Goal: Task Accomplishment & Management: Use online tool/utility

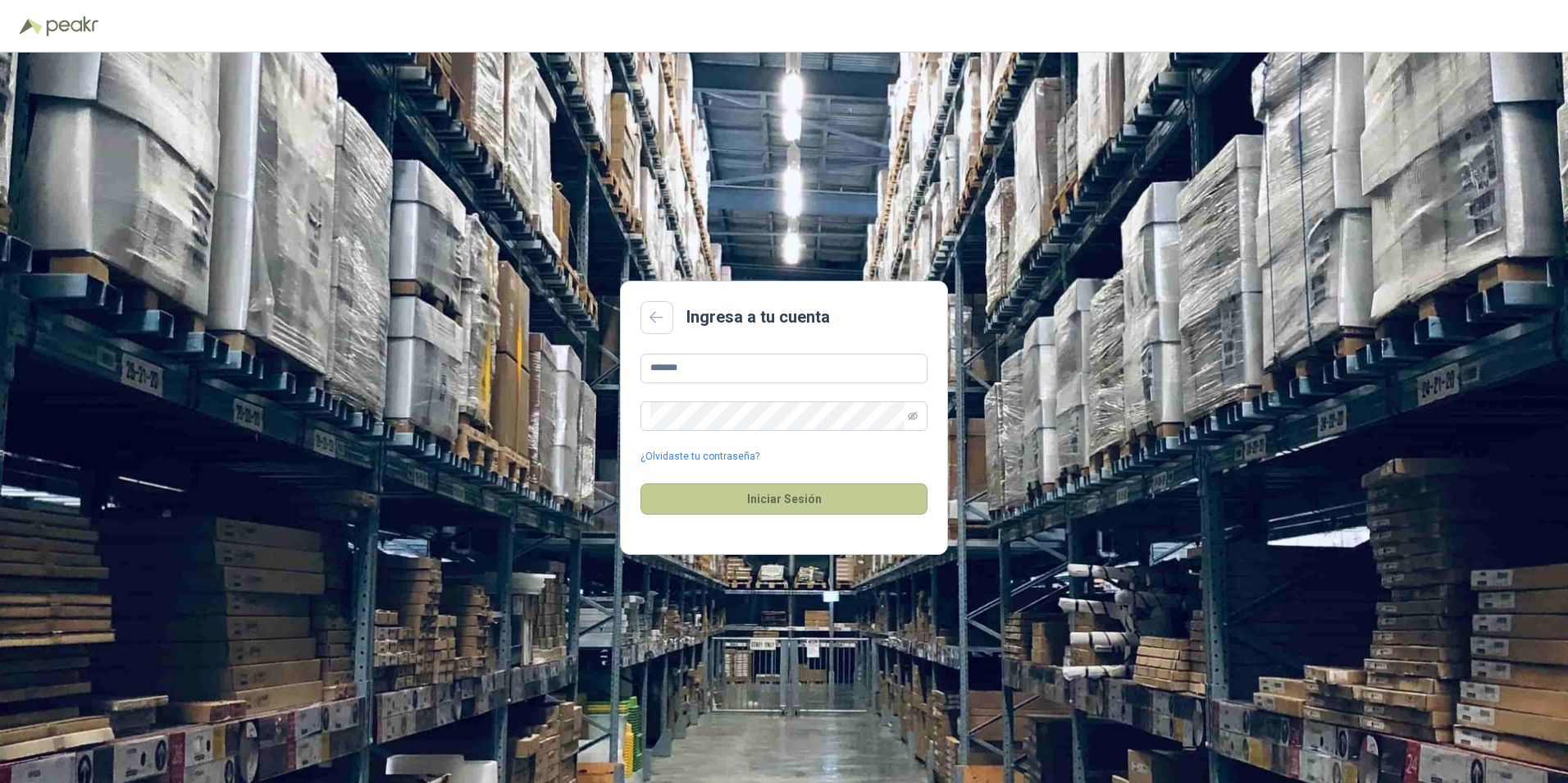
click at [763, 505] on button "Iniciar Sesión" at bounding box center [784, 499] width 287 height 31
click at [833, 501] on button "Iniciar Sesión" at bounding box center [784, 499] width 287 height 31
click at [916, 421] on span at bounding box center [913, 416] width 10 height 28
click at [916, 413] on icon "eye-invisible" at bounding box center [913, 416] width 10 height 10
click at [806, 507] on button "Iniciar Sesión" at bounding box center [784, 499] width 287 height 31
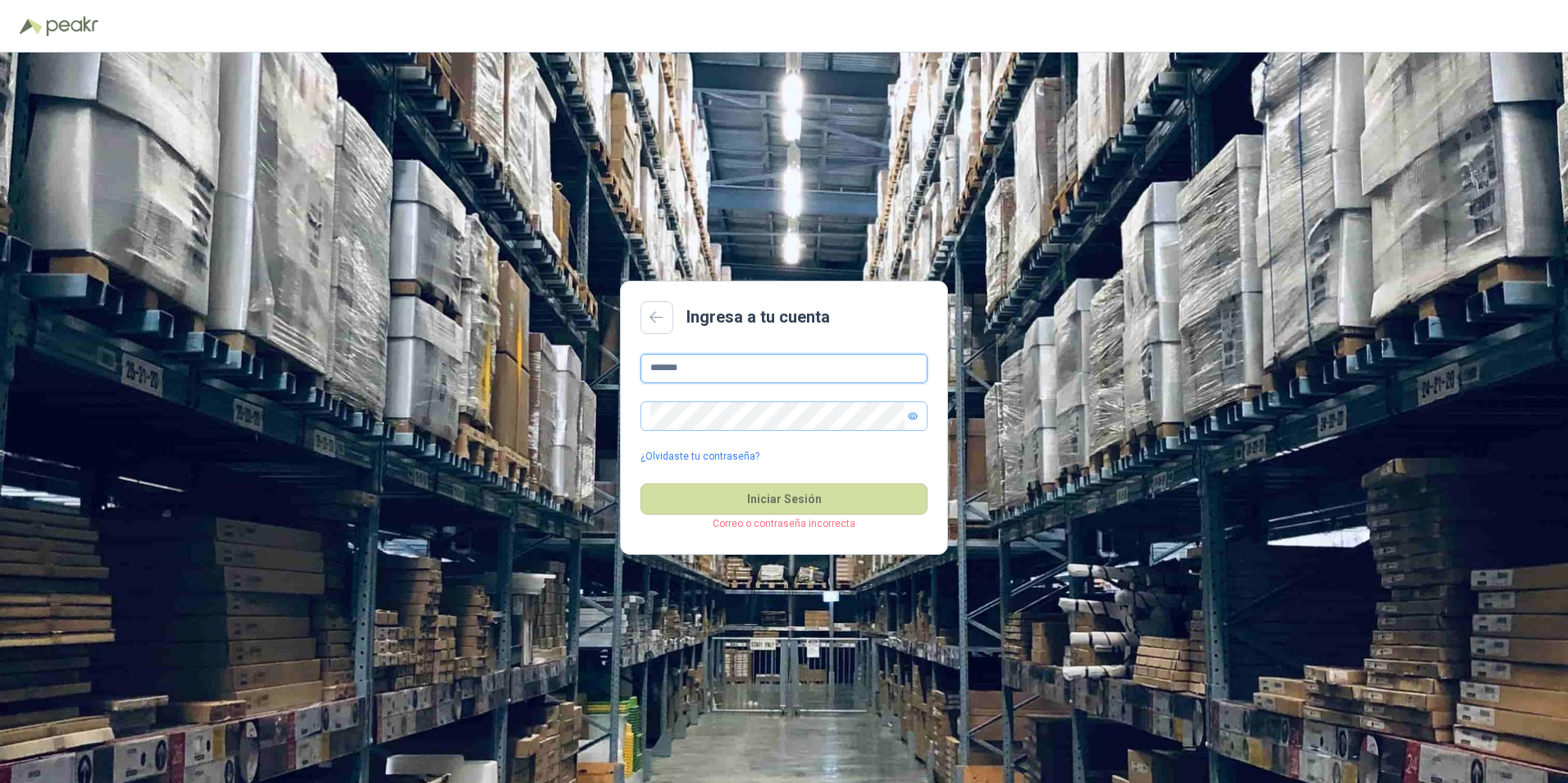
drag, startPoint x: 699, startPoint y: 361, endPoint x: 600, endPoint y: 365, distance: 99.1
click at [600, 365] on div "Ingresa a tu cuenta ******* ¿Olvidaste tu contraseña? Iniciar Sesión Correo o c…" at bounding box center [784, 417] width 1568 height 730
type input "**********"
click at [798, 511] on button "Iniciar Sesión" at bounding box center [784, 499] width 287 height 31
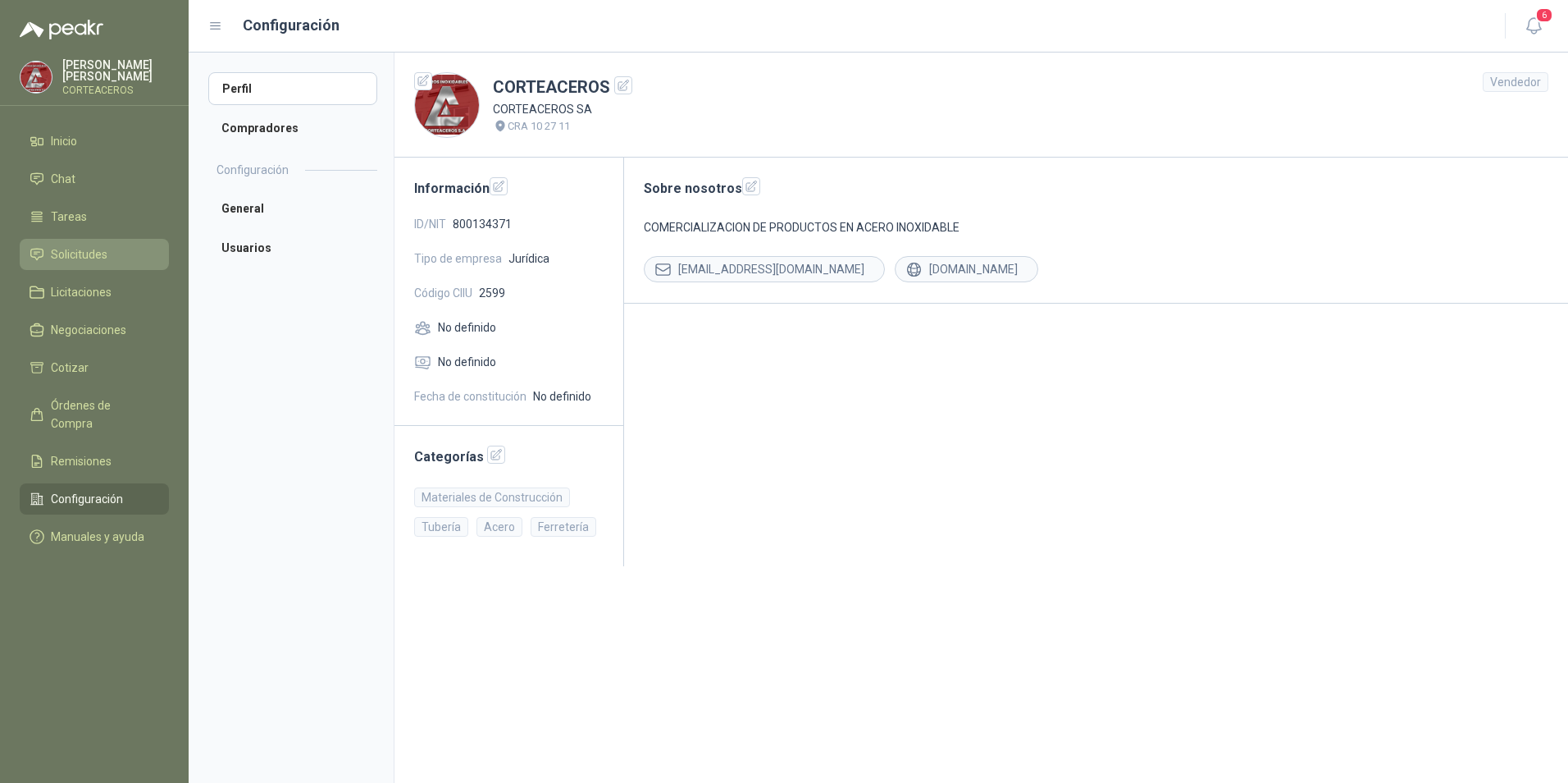
click at [115, 264] on link "Solicitudes" at bounding box center [94, 254] width 149 height 31
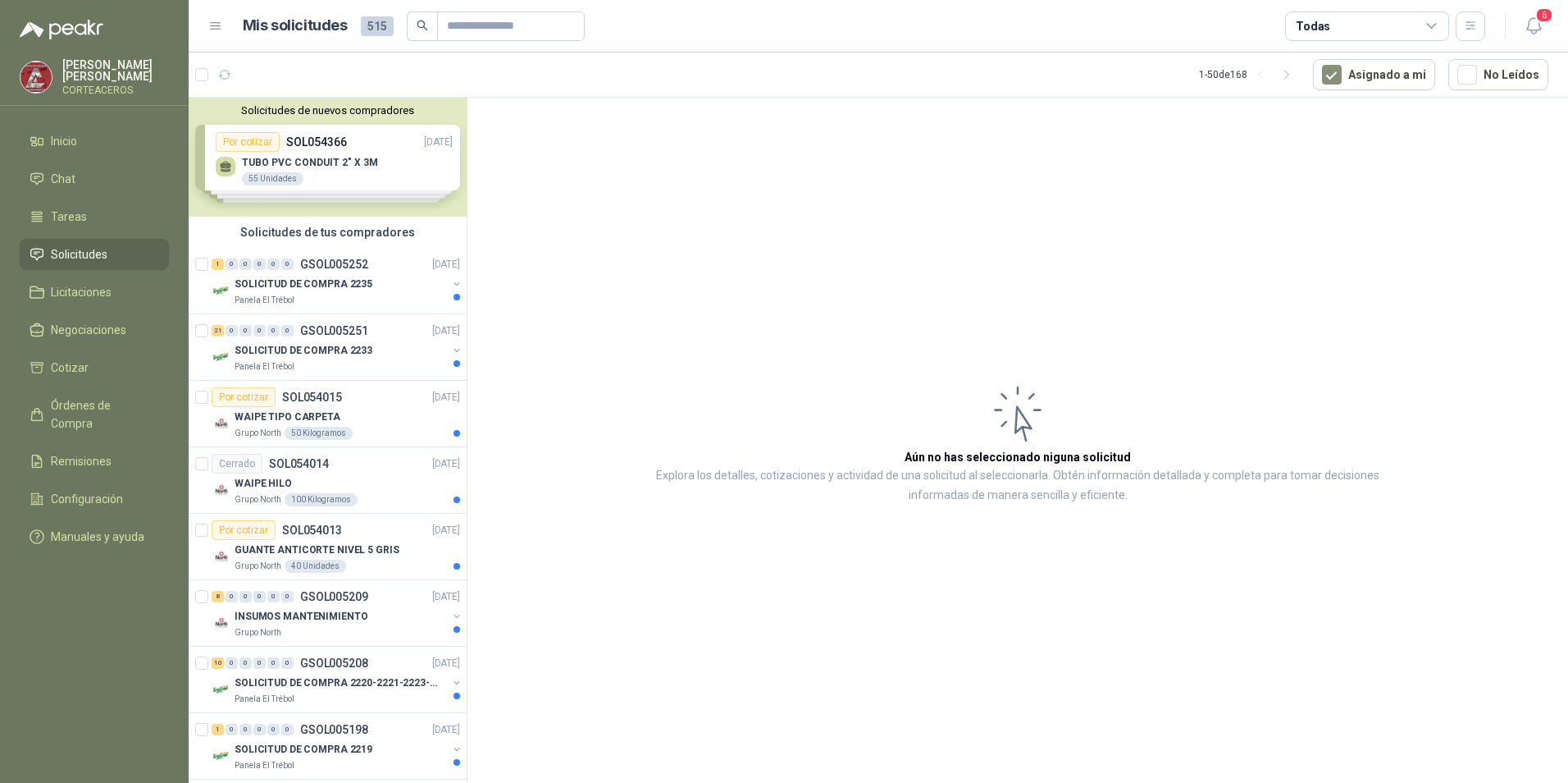
click at [326, 163] on div "Solicitudes de nuevos compradores Por cotizar SOL054366 [DATE] TUBO PVC CONDUIT…" at bounding box center [327, 157] width 278 height 119
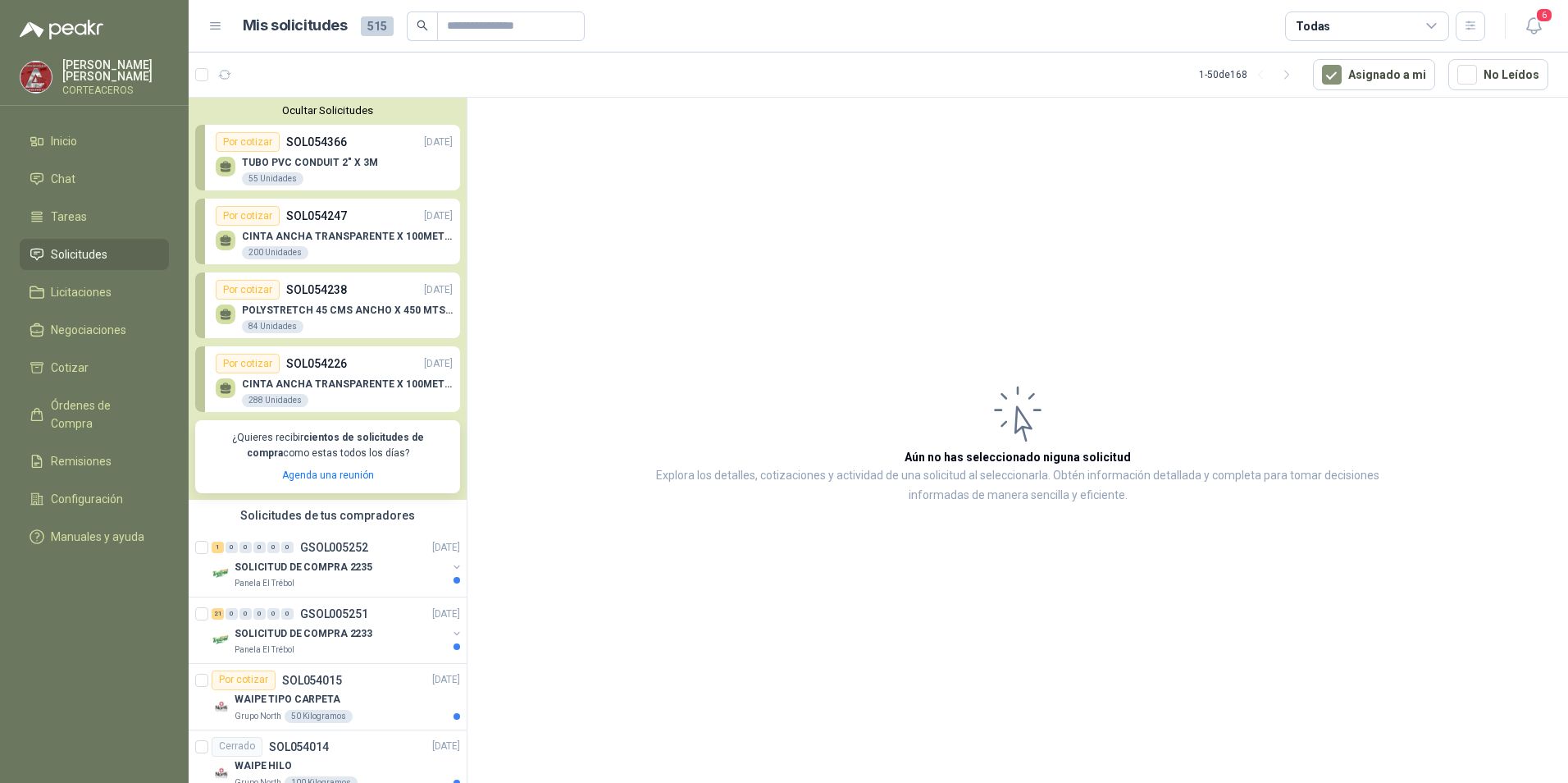
click at [638, 403] on article "Aún no has seleccionado niguna solicitud Explora los detalles, cotizaciones y a…" at bounding box center [1018, 442] width 1100 height 691
click at [584, 630] on article "Aún no has seleccionado niguna solicitud Explora los detalles, cotizaciones y a…" at bounding box center [1018, 442] width 1100 height 691
click at [348, 563] on p "SOLICITUD DE COMPRA 2235" at bounding box center [303, 566] width 138 height 16
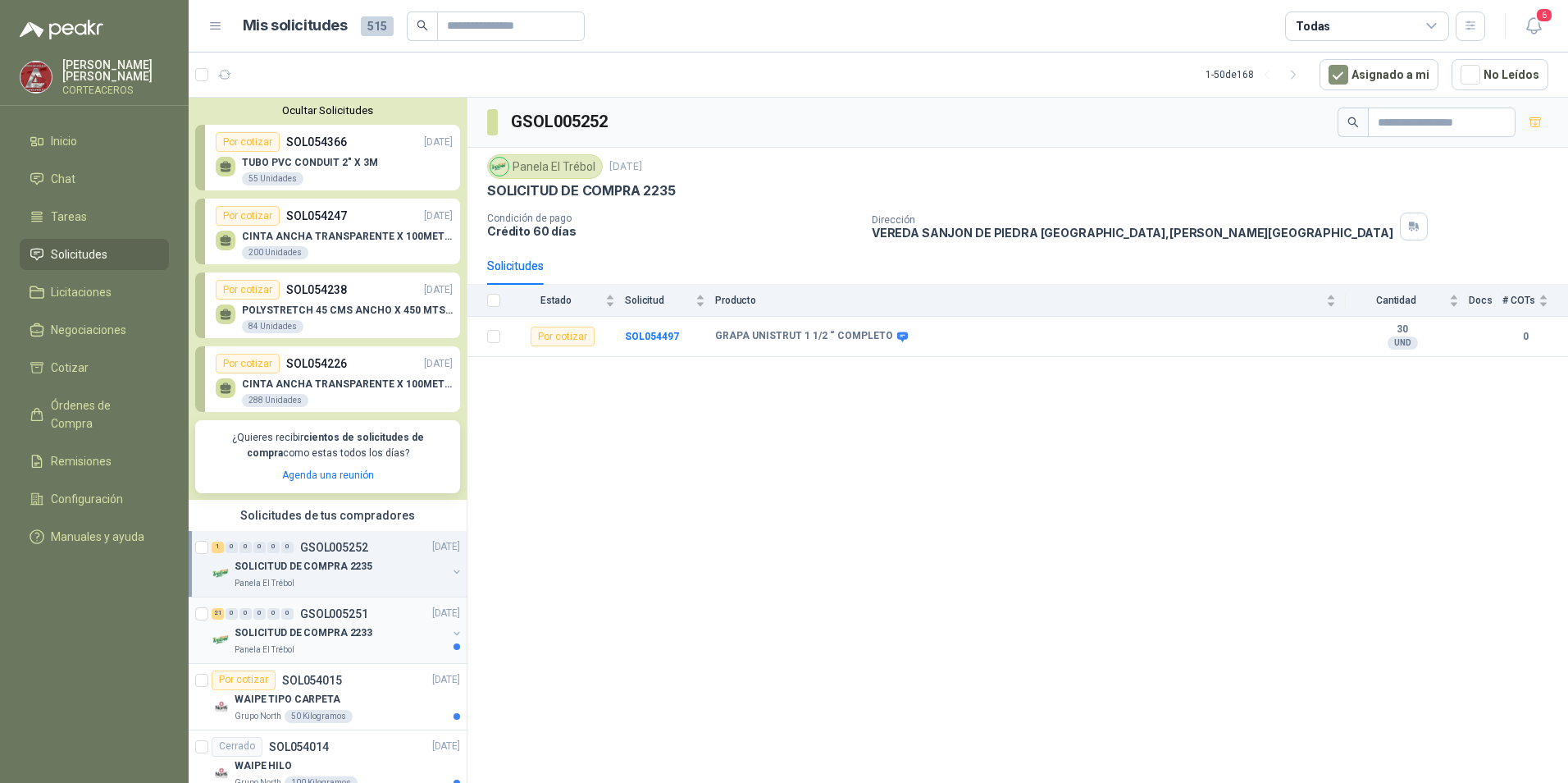
click at [356, 630] on p "SOLICITUD DE COMPRA 2233" at bounding box center [303, 633] width 138 height 16
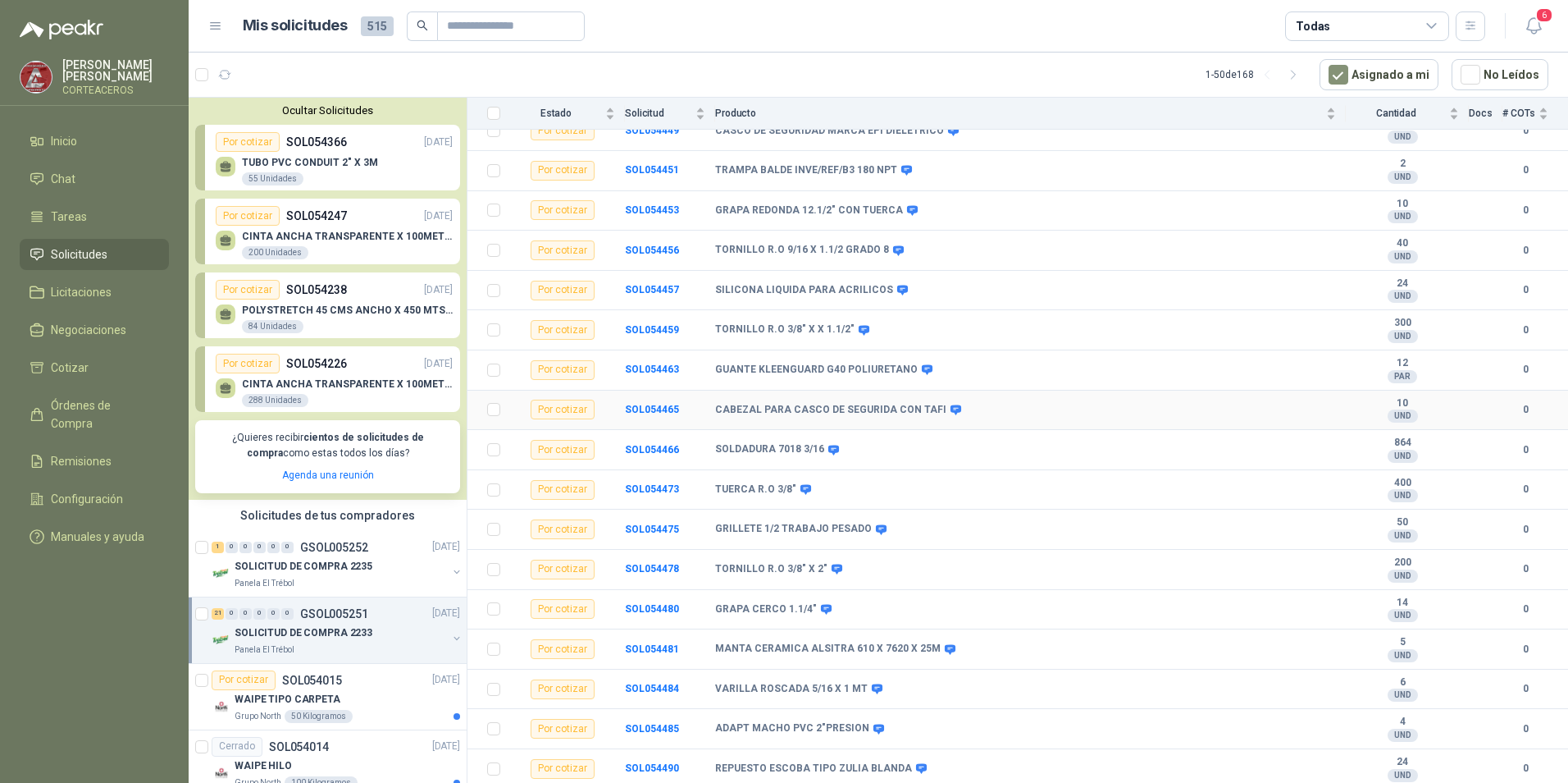
scroll to position [366, 0]
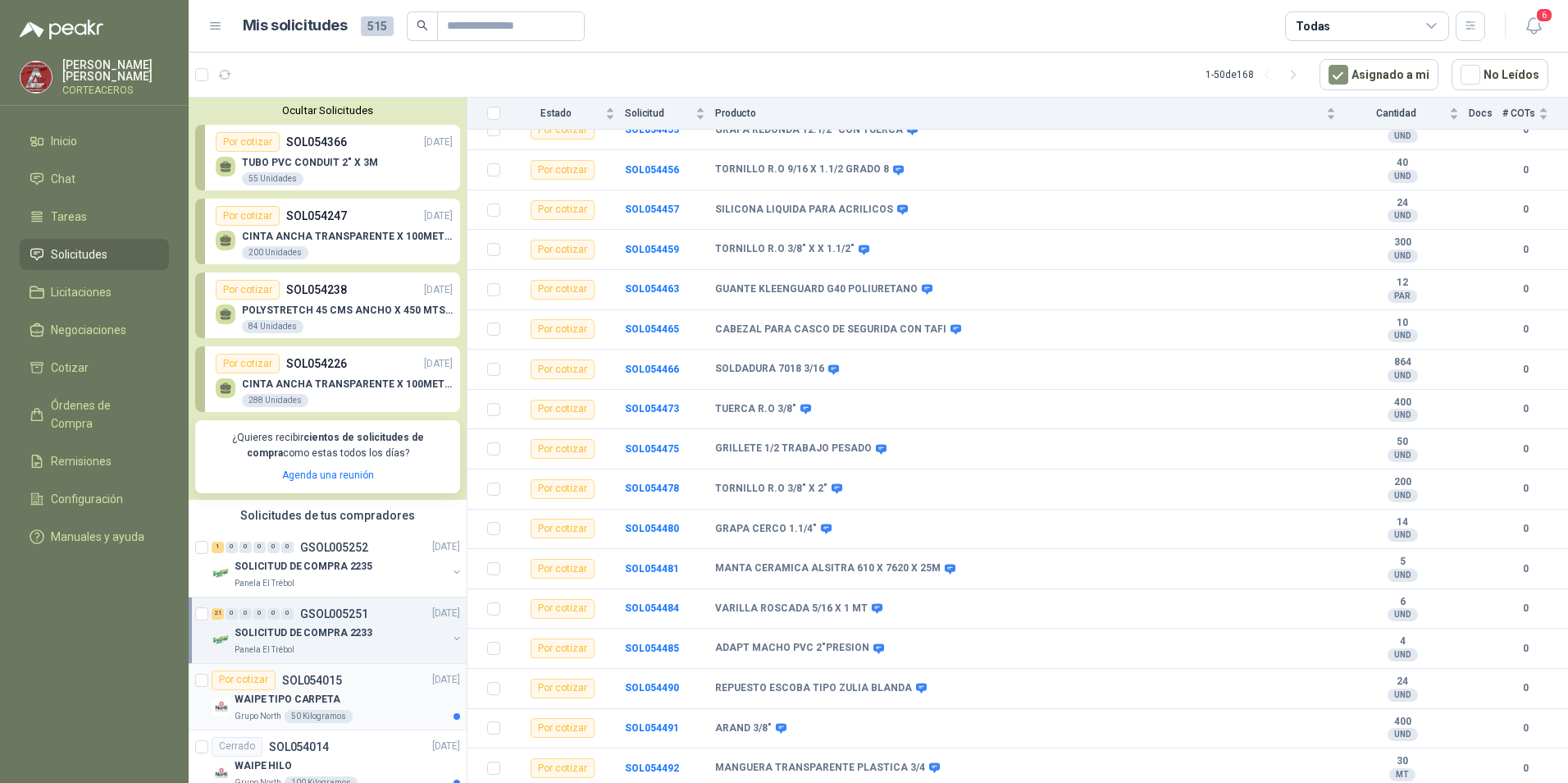
click at [346, 692] on div "WAIPE TIPO CARPETA" at bounding box center [346, 700] width 225 height 20
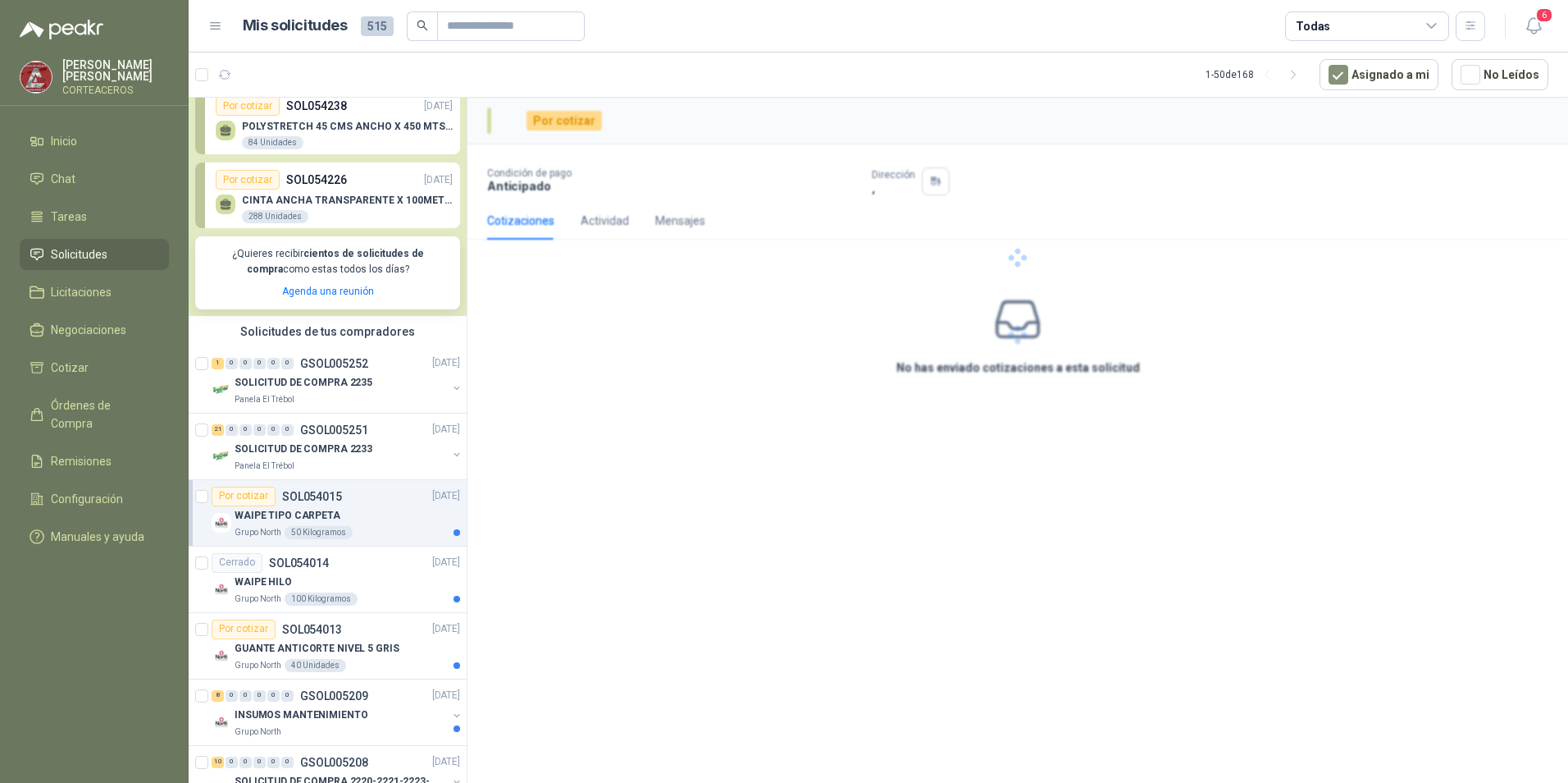
scroll to position [328, 0]
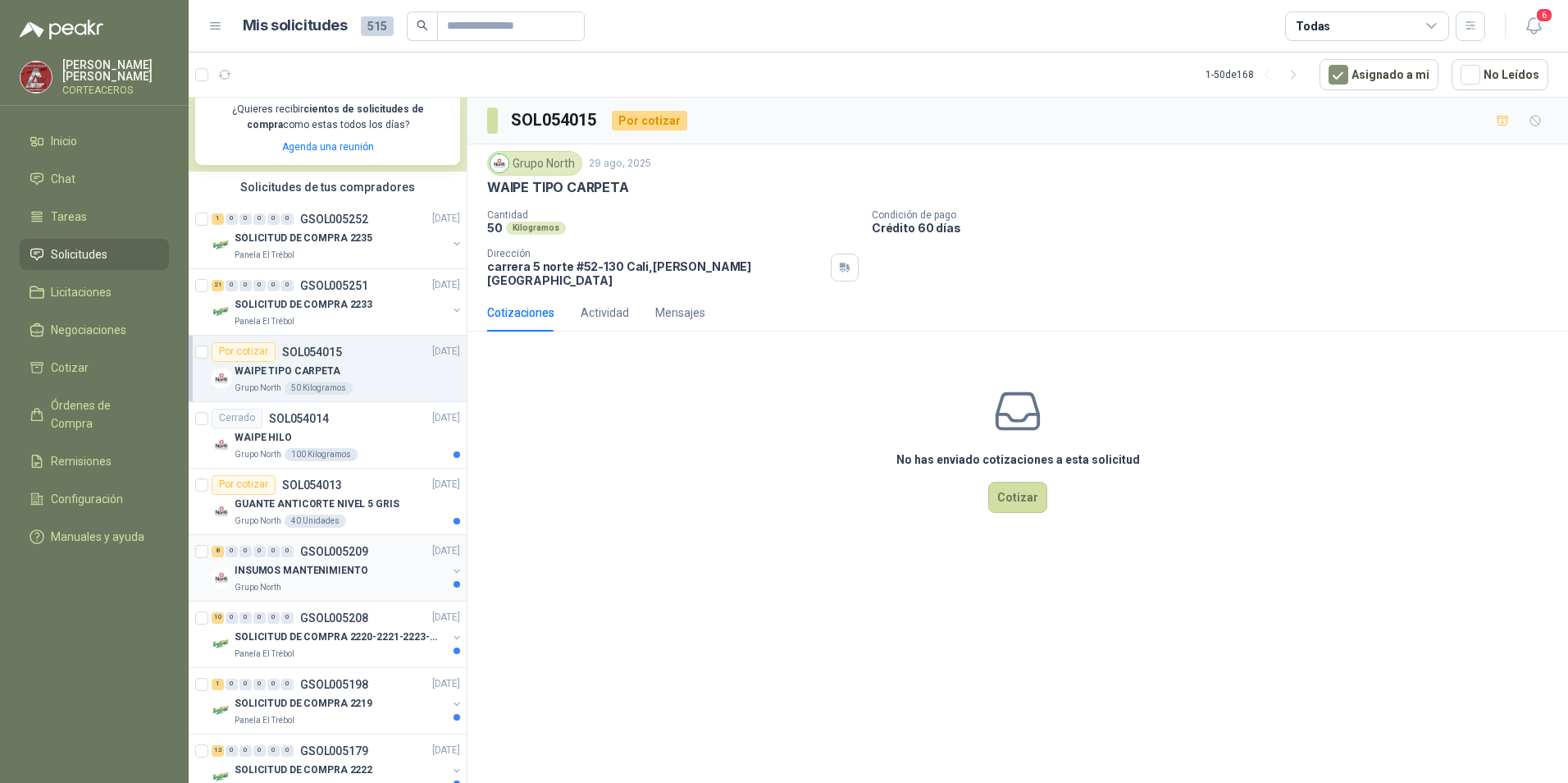
click at [331, 587] on div "Grupo North" at bounding box center [341, 587] width 213 height 13
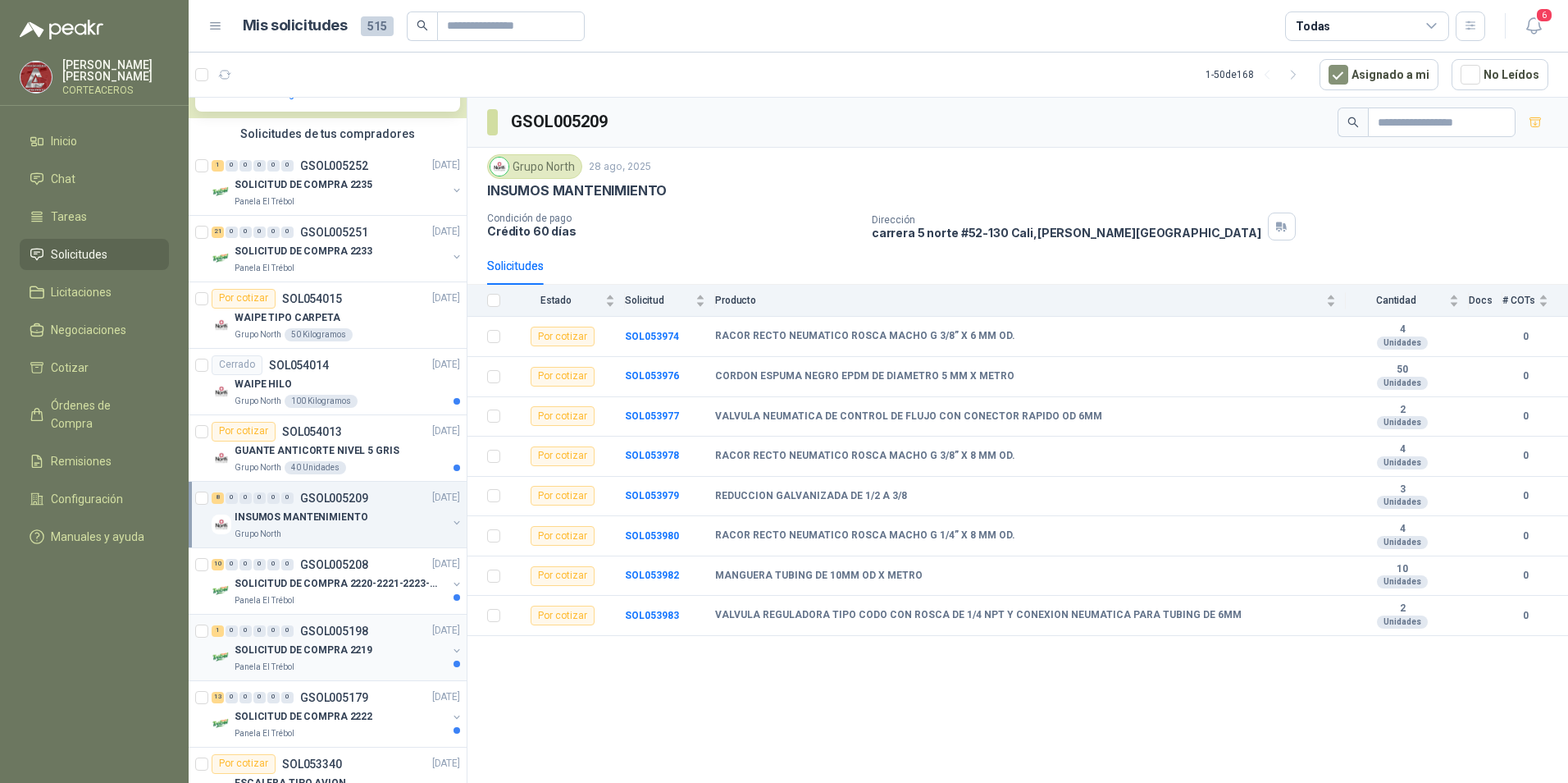
scroll to position [410, 0]
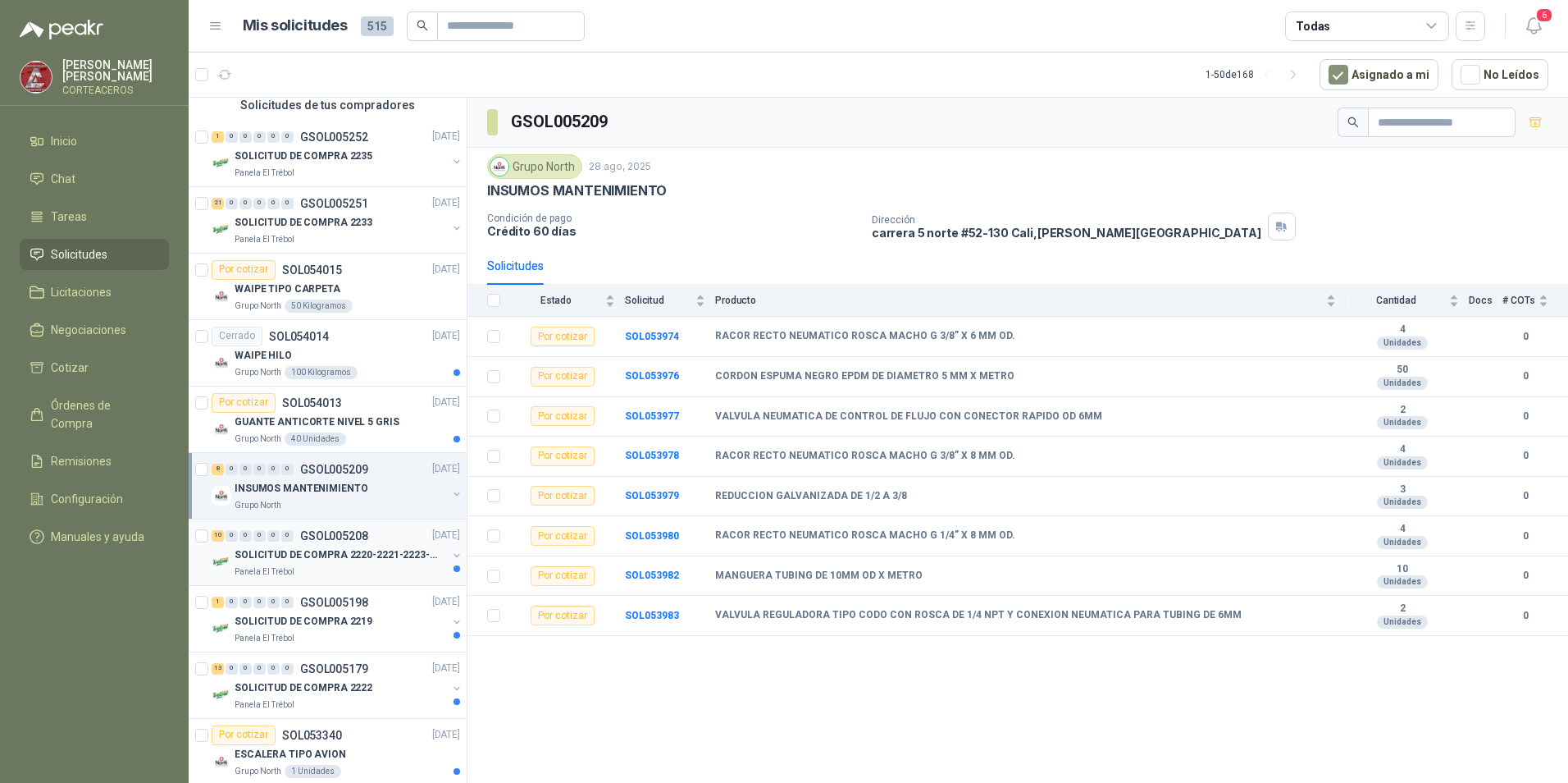
click at [323, 546] on div "SOLICITUD DE COMPRA 2220-2221-2223-2224" at bounding box center [341, 555] width 213 height 20
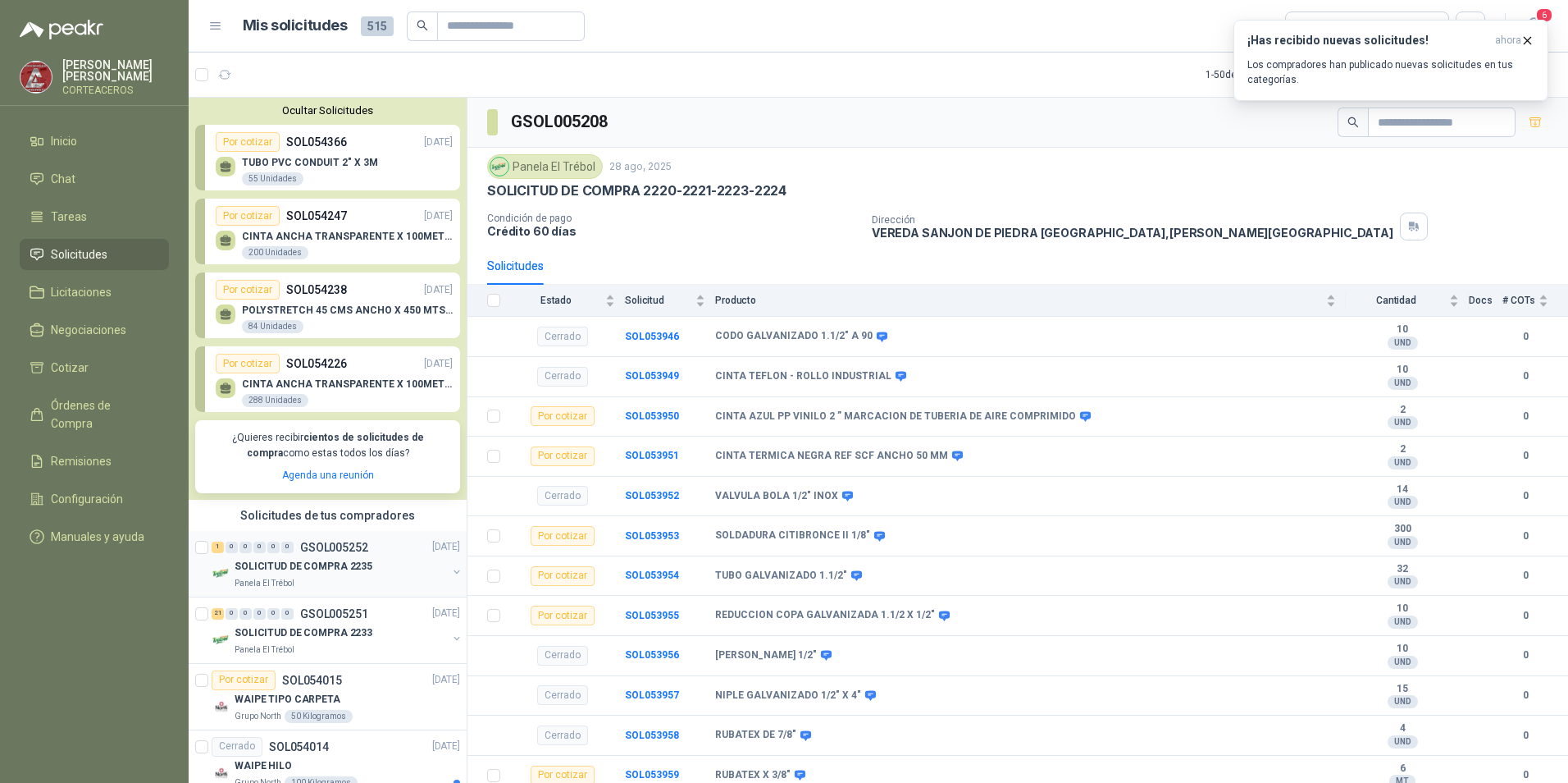
click at [357, 559] on p "SOLICITUD DE COMPRA 2235" at bounding box center [303, 566] width 138 height 16
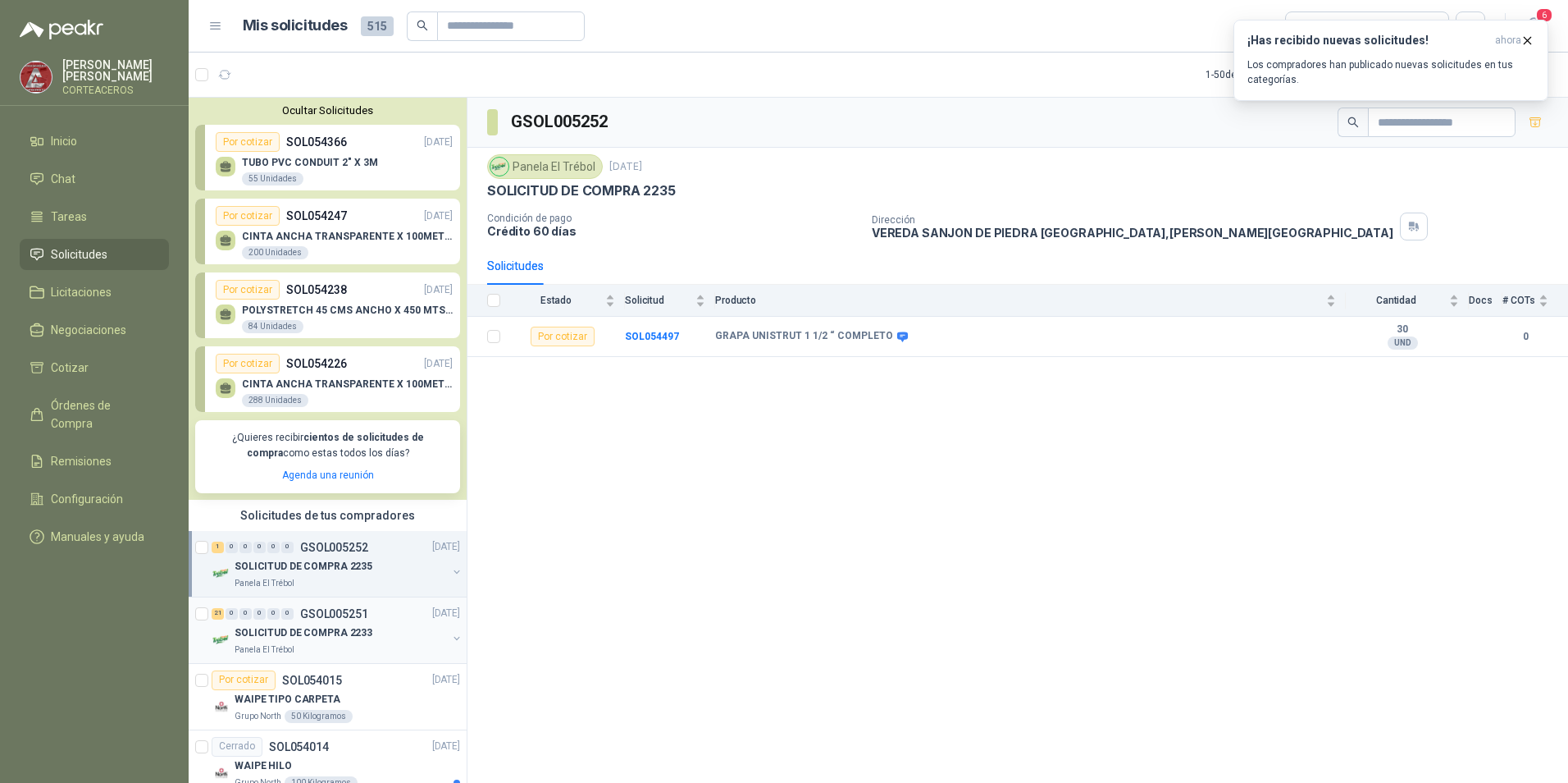
click at [379, 644] on div "Panela El Trébol" at bounding box center [341, 650] width 213 height 13
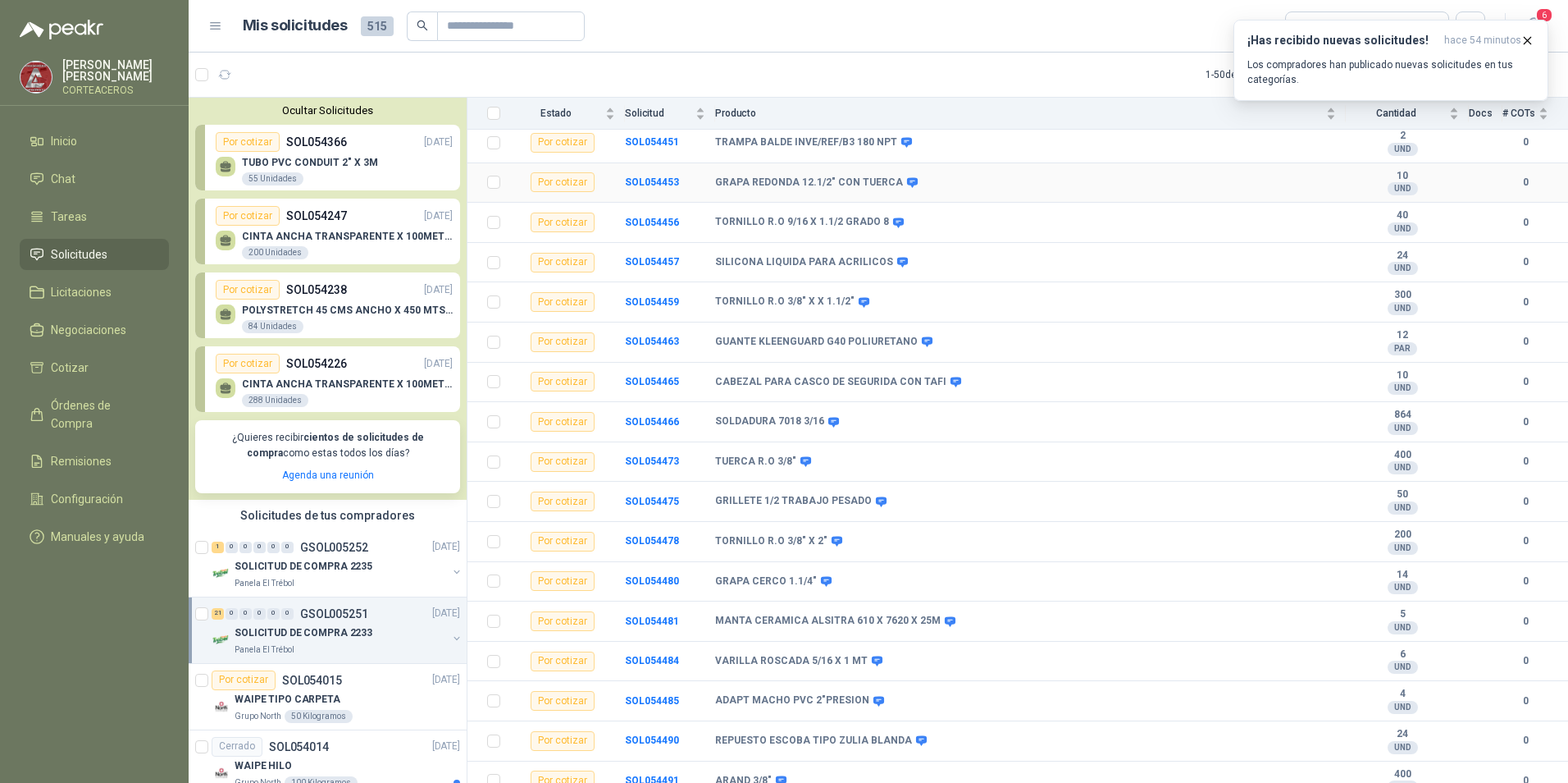
scroll to position [366, 0]
